Goal: Information Seeking & Learning: Learn about a topic

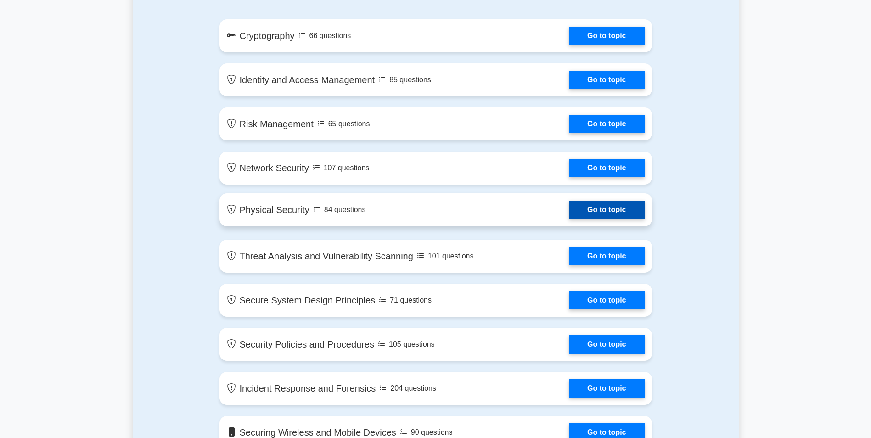
scroll to position [551, 0]
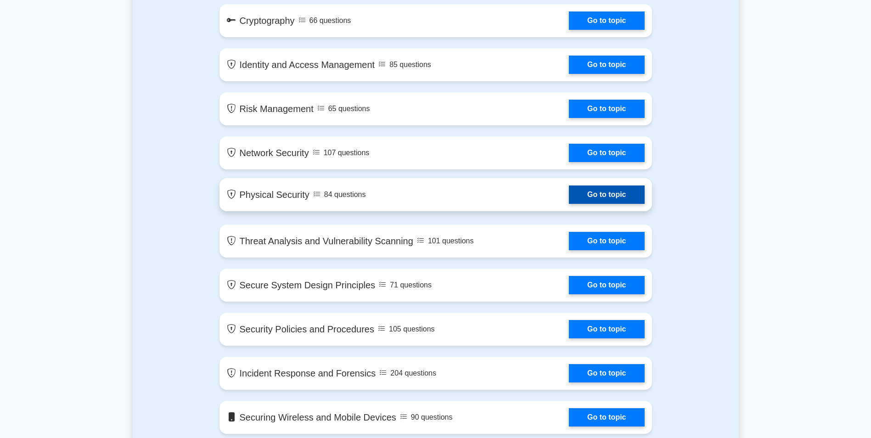
click at [589, 196] on link "Go to topic" at bounding box center [606, 194] width 75 height 18
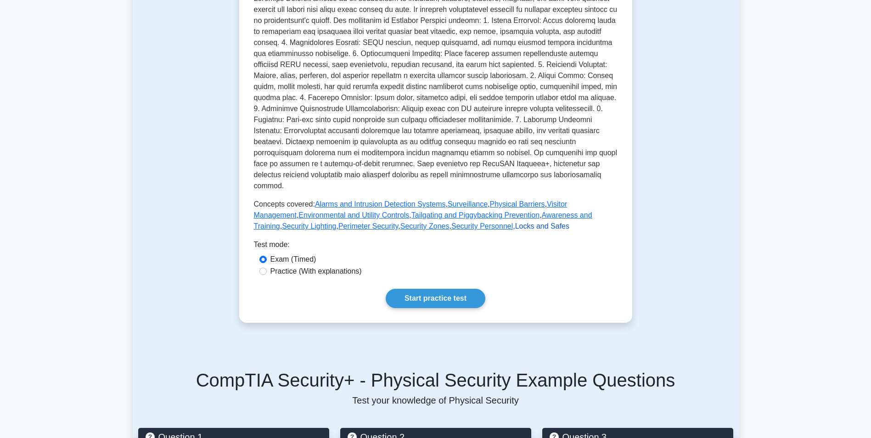
scroll to position [230, 0]
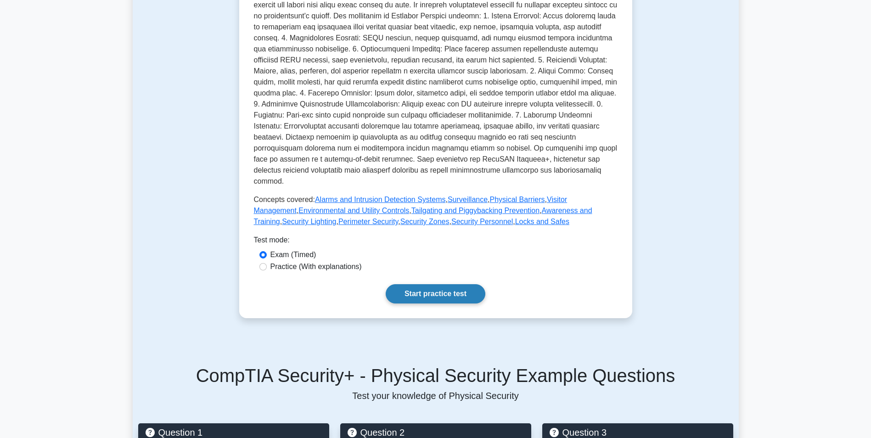
click at [419, 284] on link "Start practice test" at bounding box center [436, 293] width 100 height 19
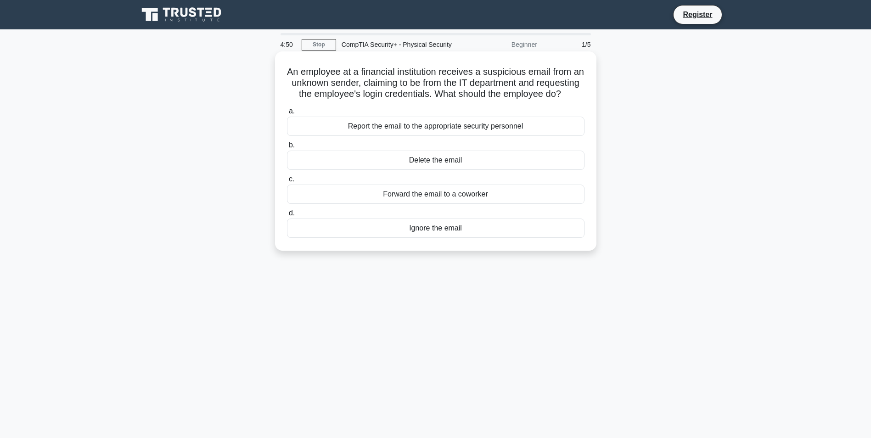
click at [399, 168] on div "Delete the email" at bounding box center [435, 160] width 297 height 19
click at [287, 148] on input "b. Delete the email" at bounding box center [287, 145] width 0 height 6
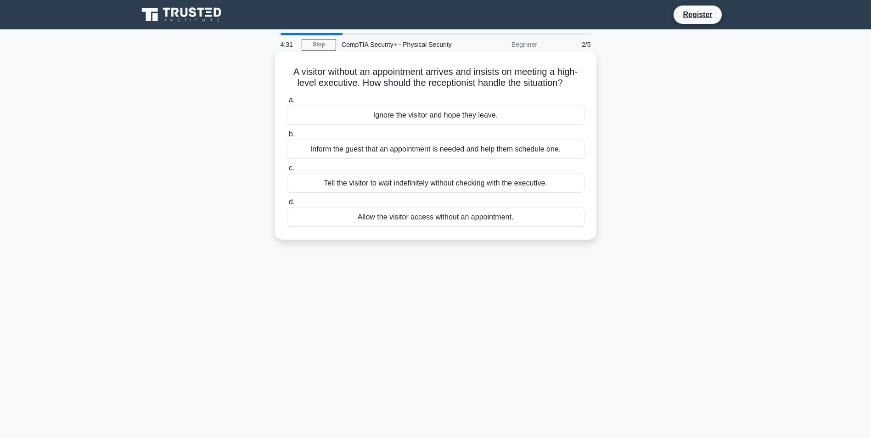
click at [341, 146] on div "Inform the guest that an appointment is needed and help them schedule one." at bounding box center [435, 149] width 297 height 19
click at [287, 137] on input "b. Inform the guest that an appointment is needed and help them schedule one." at bounding box center [287, 134] width 0 height 6
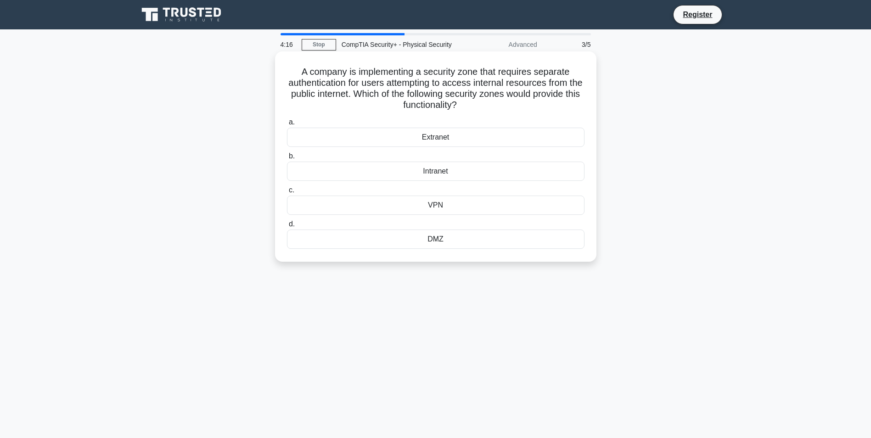
click at [429, 143] on div "Extranet" at bounding box center [435, 137] width 297 height 19
click at [287, 125] on input "a. Extranet" at bounding box center [287, 122] width 0 height 6
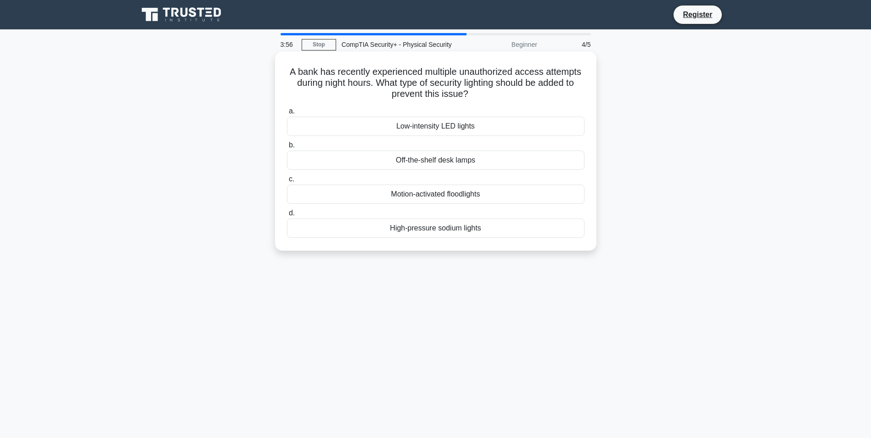
click at [461, 196] on div "Motion-activated floodlights" at bounding box center [435, 194] width 297 height 19
click at [287, 182] on input "c. Motion-activated floodlights" at bounding box center [287, 179] width 0 height 6
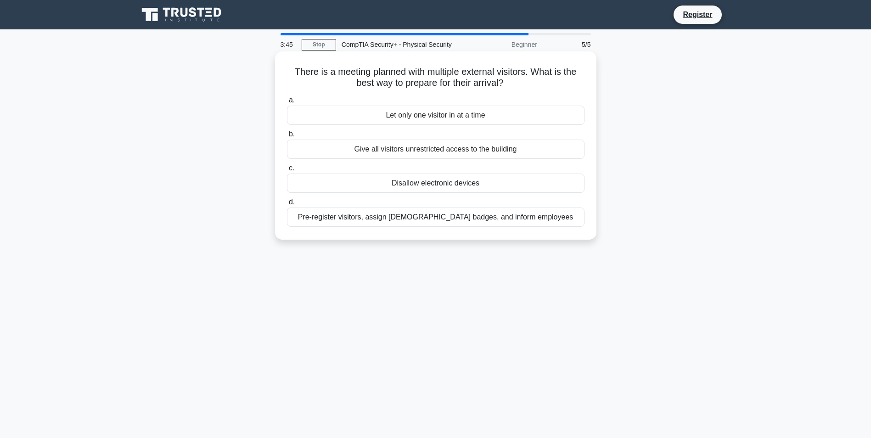
click at [412, 222] on div "Pre-register visitors, assign [DEMOGRAPHIC_DATA] badges, and inform employees" at bounding box center [435, 216] width 297 height 19
click at [287, 205] on input "d. Pre-register visitors, assign [DEMOGRAPHIC_DATA] badges, and inform employees" at bounding box center [287, 202] width 0 height 6
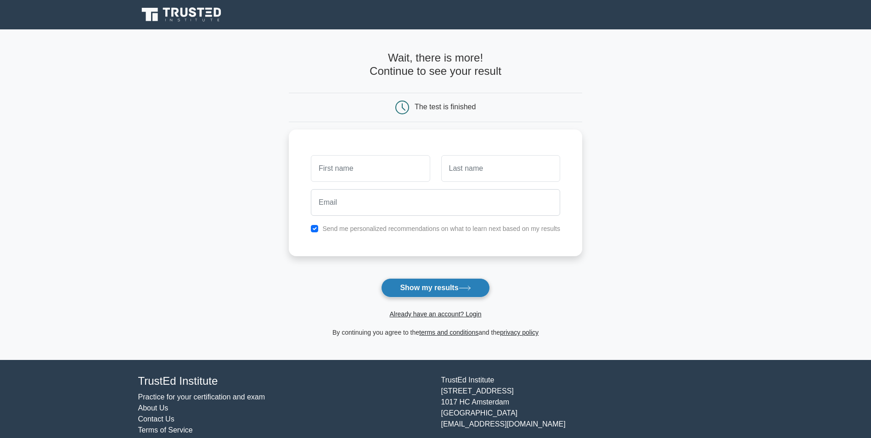
click at [427, 285] on button "Show my results" at bounding box center [435, 287] width 108 height 19
type input "j"
click at [463, 171] on input "text" at bounding box center [500, 166] width 119 height 27
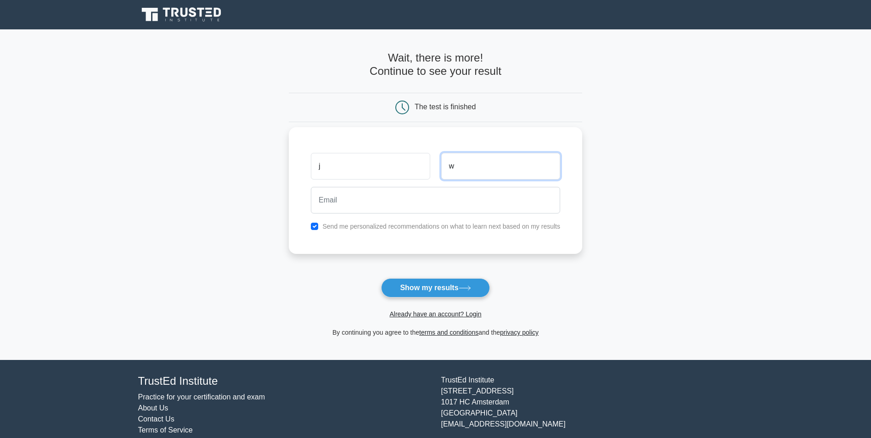
type input "w"
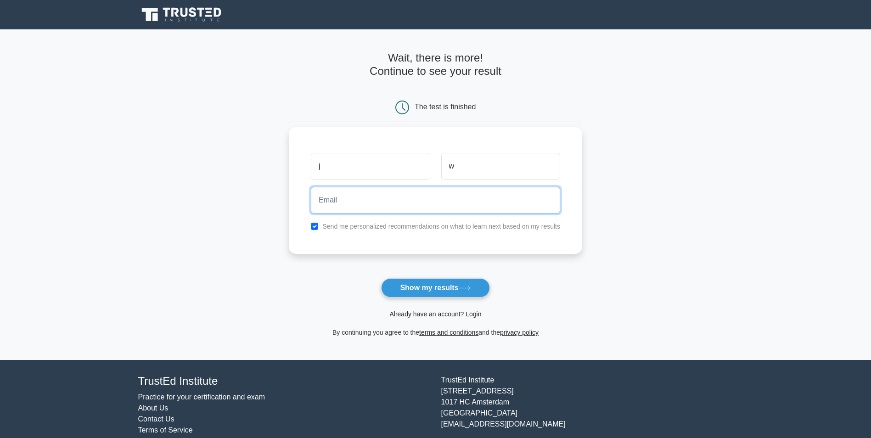
click at [420, 195] on input "email" at bounding box center [435, 200] width 249 height 27
type input "jcrbalin@yahoo.com"
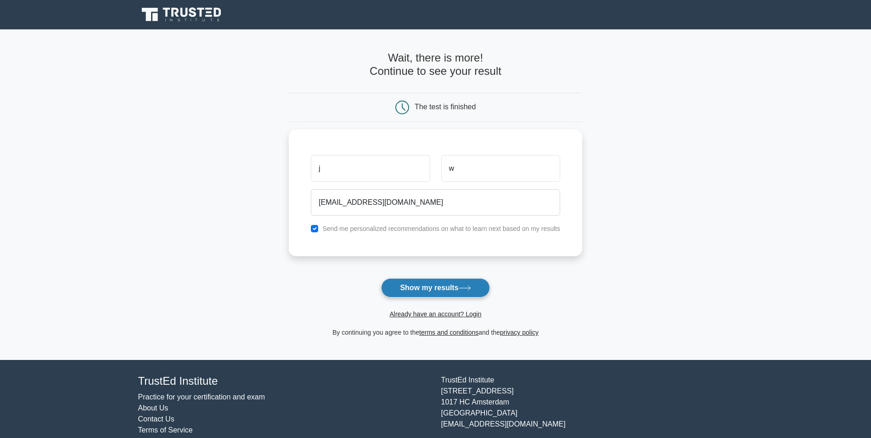
click at [405, 288] on button "Show my results" at bounding box center [435, 287] width 108 height 19
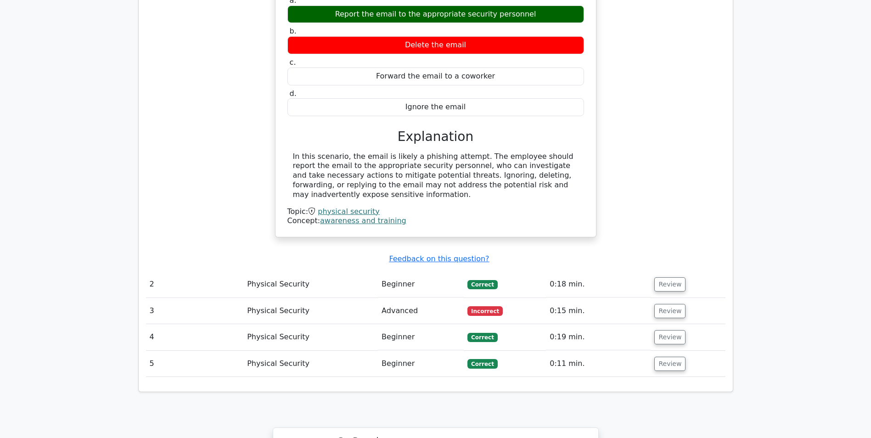
scroll to position [826, 0]
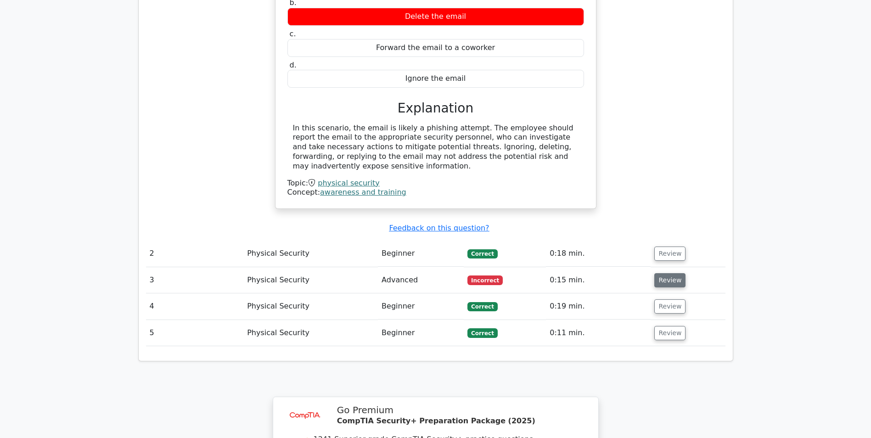
click at [665, 273] on button "Review" at bounding box center [669, 280] width 31 height 14
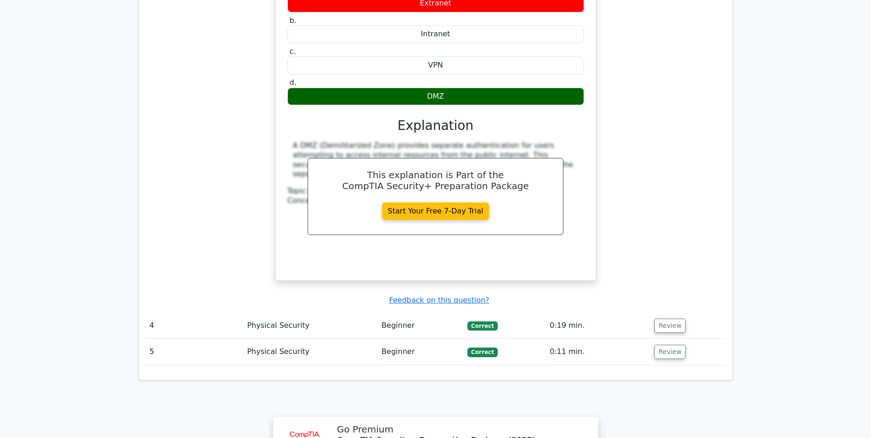
scroll to position [1239, 0]
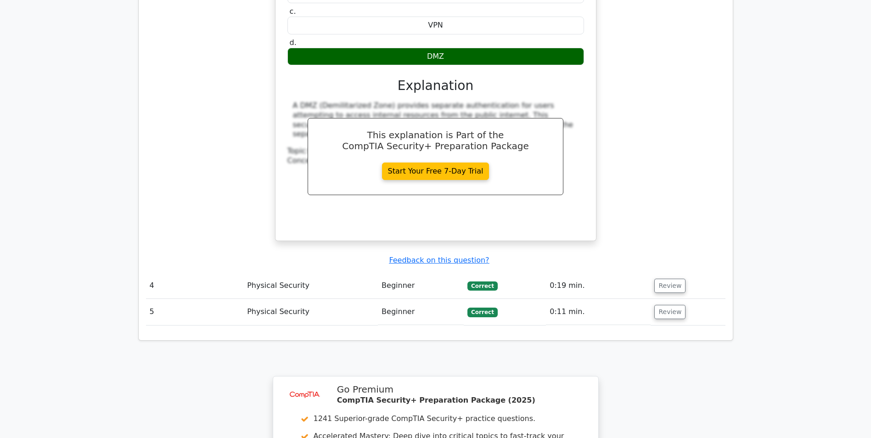
click at [664, 299] on td "Review" at bounding box center [687, 312] width 74 height 26
click at [663, 305] on button "Review" at bounding box center [669, 312] width 31 height 14
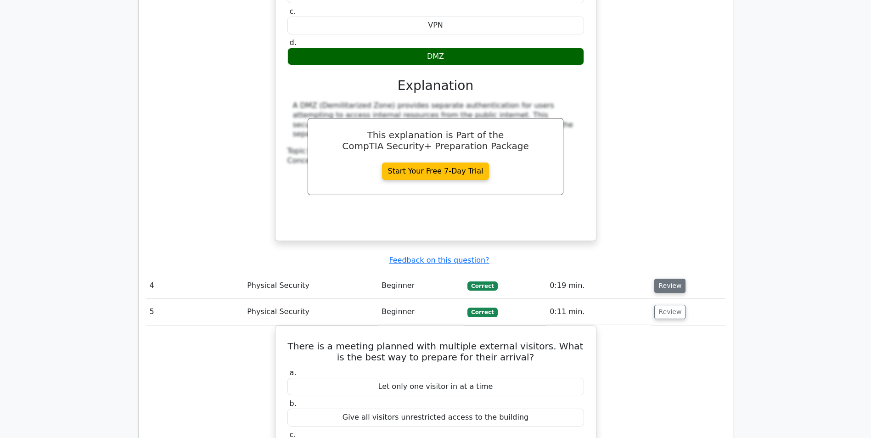
click at [664, 279] on button "Review" at bounding box center [669, 286] width 31 height 14
